Goal: Check status: Check status

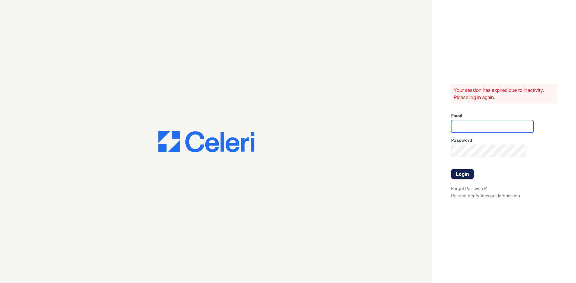
type input "[EMAIL_ADDRESS][DOMAIN_NAME]"
click at [454, 171] on button "Login" at bounding box center [462, 174] width 22 height 10
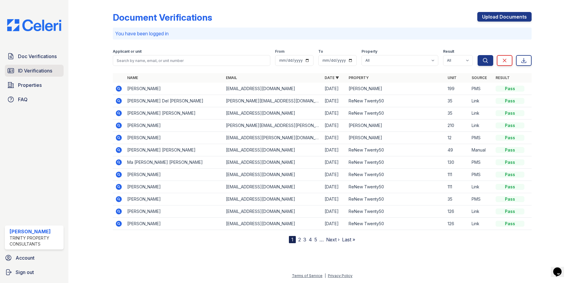
click at [34, 68] on span "ID Verifications" at bounding box center [35, 70] width 34 height 7
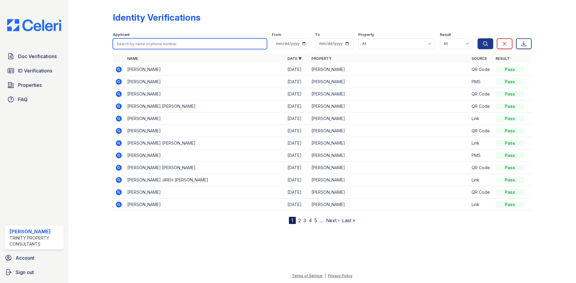
click at [148, 46] on input "search" at bounding box center [190, 43] width 154 height 11
type input "LAURA"
click at [477, 38] on button "Search" at bounding box center [485, 43] width 16 height 11
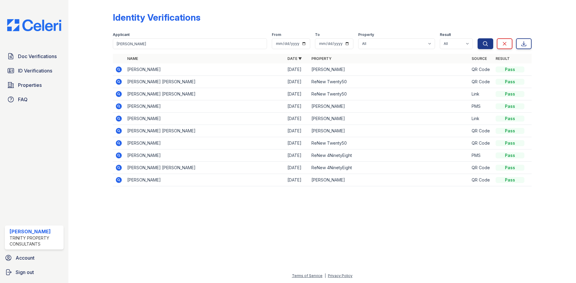
click at [114, 67] on td at bounding box center [119, 70] width 12 height 12
click at [116, 68] on icon at bounding box center [119, 70] width 6 height 6
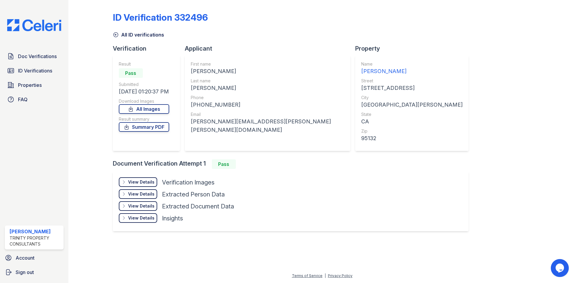
click at [145, 182] on div "View Details" at bounding box center [141, 182] width 26 height 6
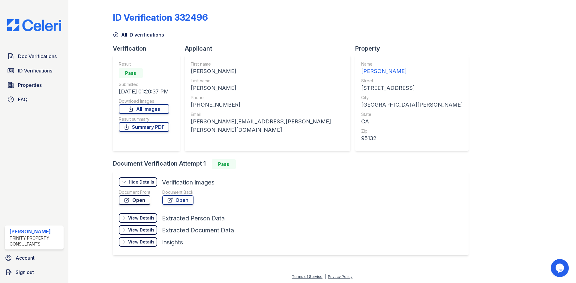
click at [142, 201] on link "Open" at bounding box center [134, 200] width 31 height 10
